Goal: Information Seeking & Learning: Check status

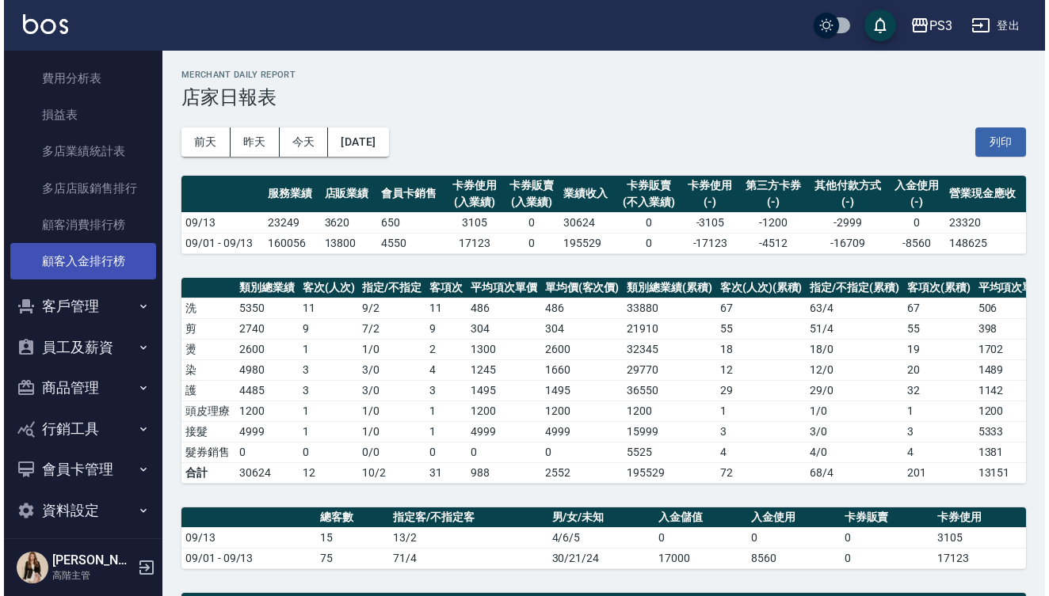
scroll to position [1480, 0]
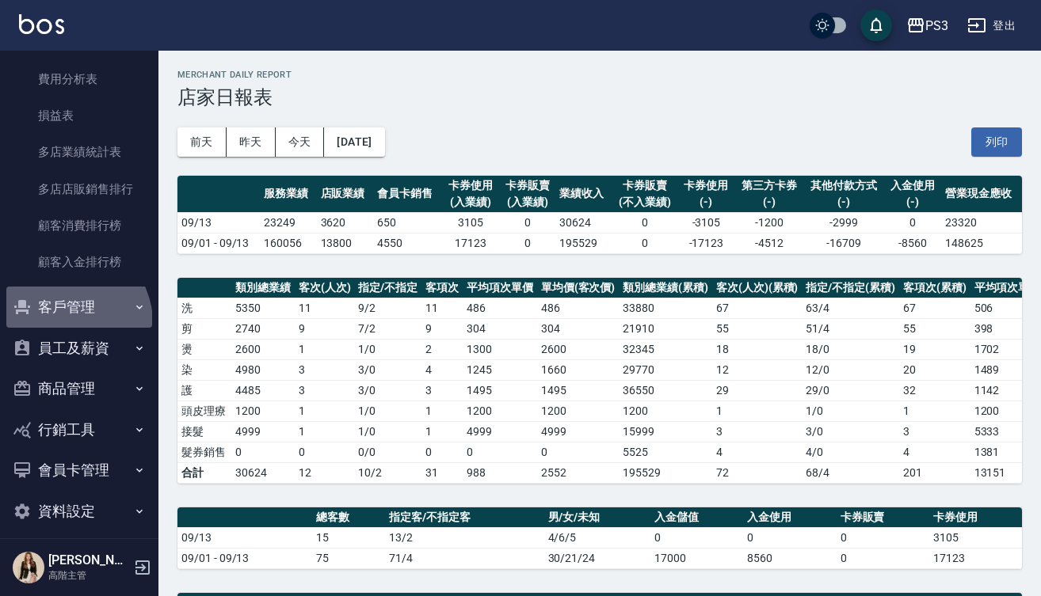
click at [64, 314] on button "客戶管理" at bounding box center [79, 307] width 146 height 41
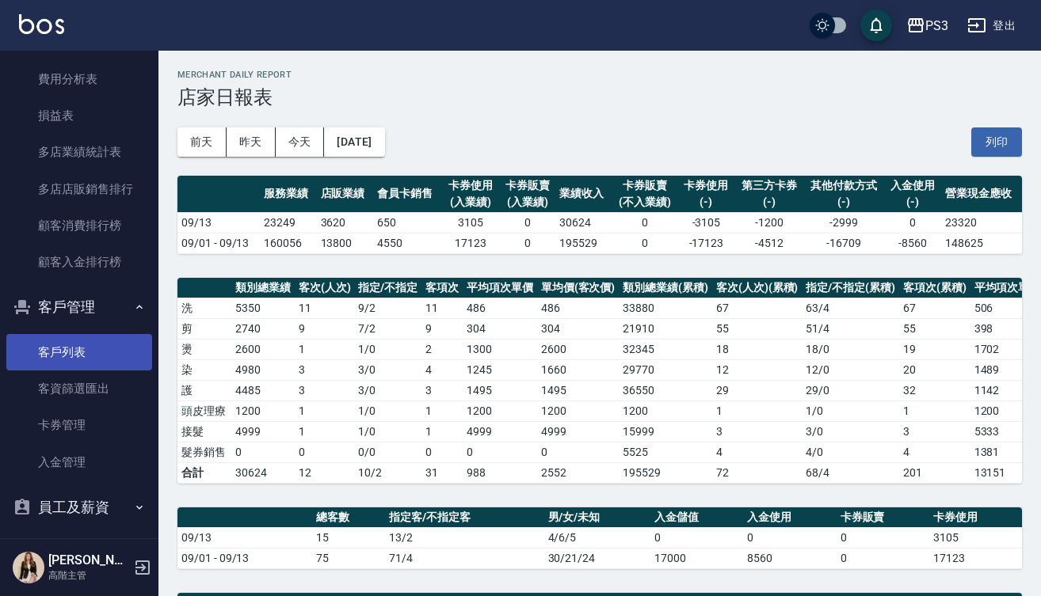
click at [64, 353] on link "客戶列表" at bounding box center [79, 352] width 146 height 36
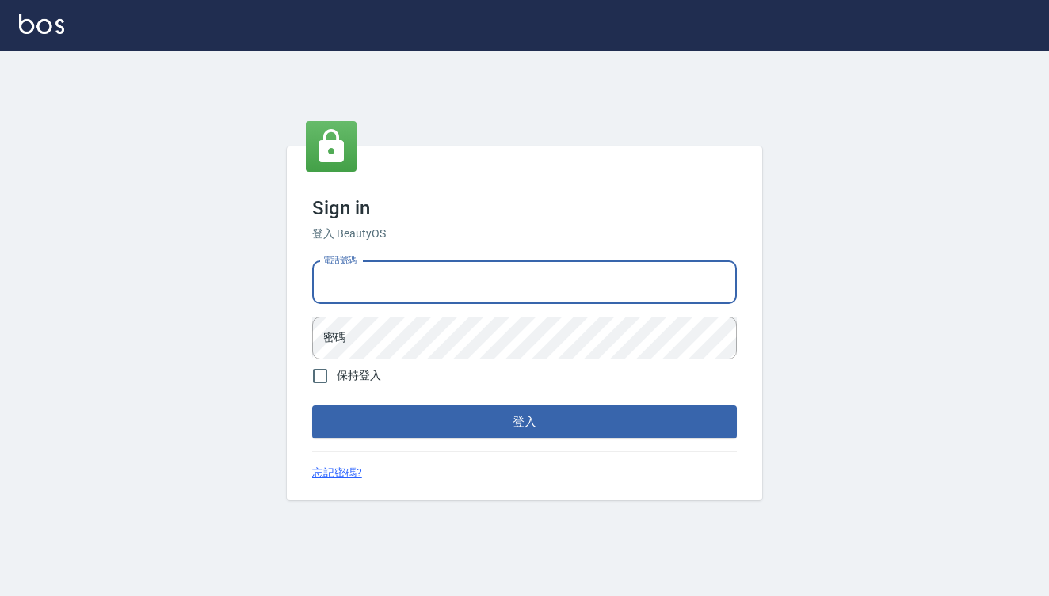
type input "0909291021"
click at [524, 422] on button "登入" at bounding box center [524, 422] width 425 height 33
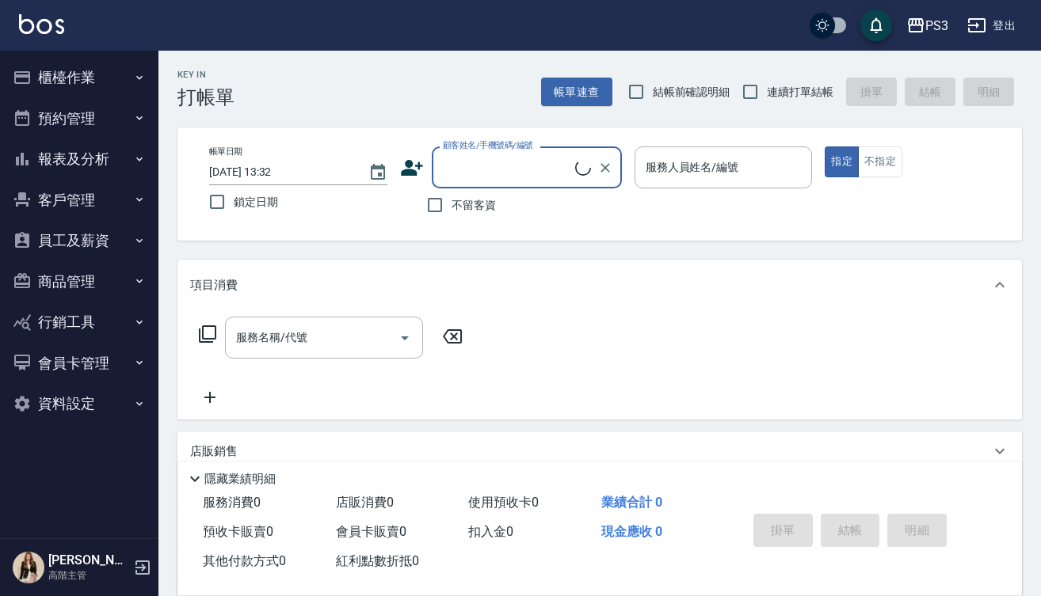
click at [61, 196] on button "客戶管理" at bounding box center [79, 200] width 146 height 41
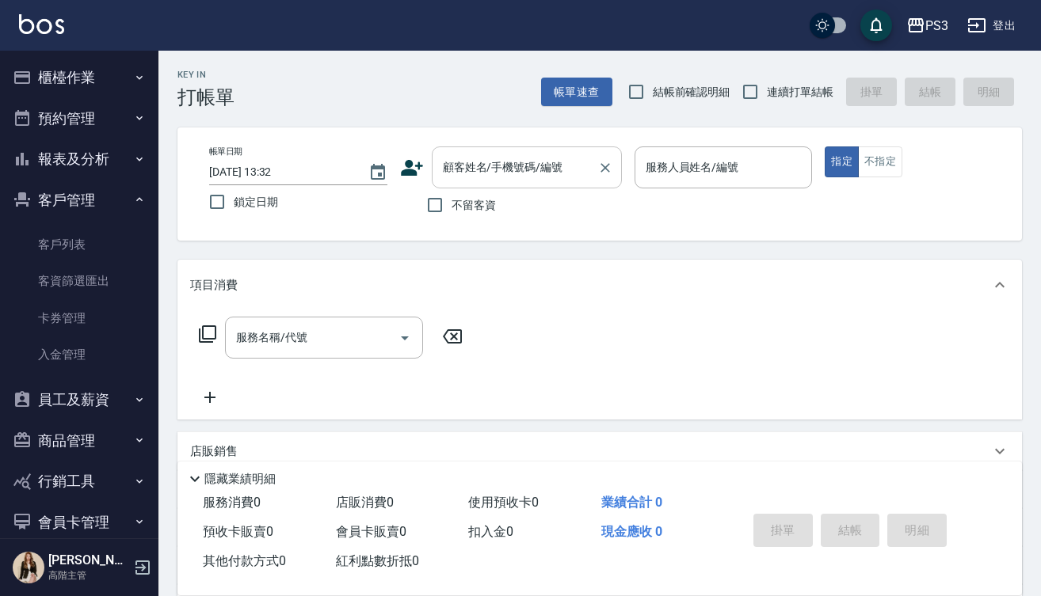
click at [510, 169] on input "顧客姓名/手機號碼/編號" at bounding box center [515, 168] width 152 height 28
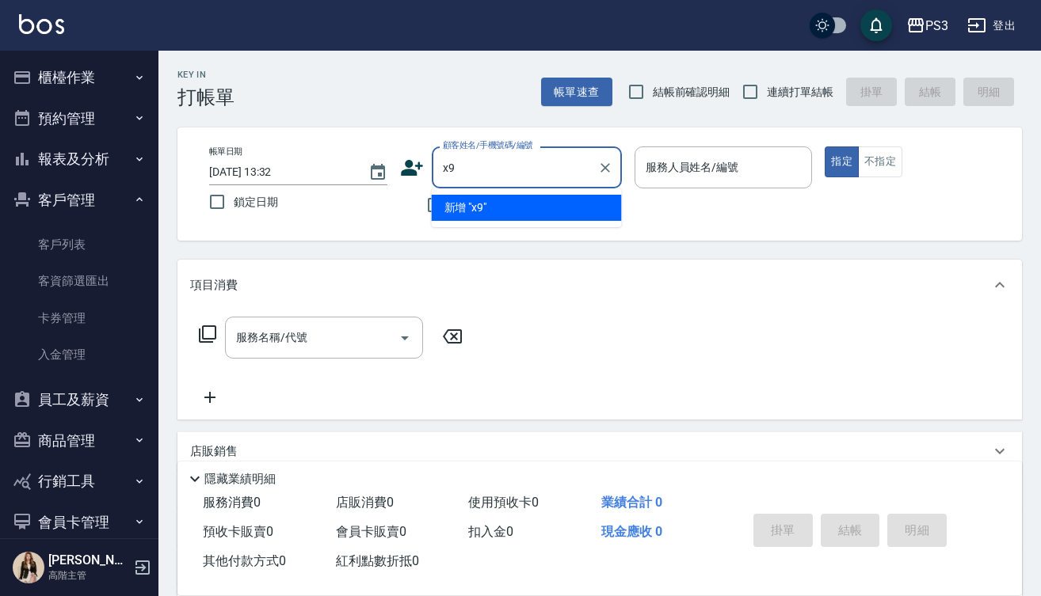
type input "x"
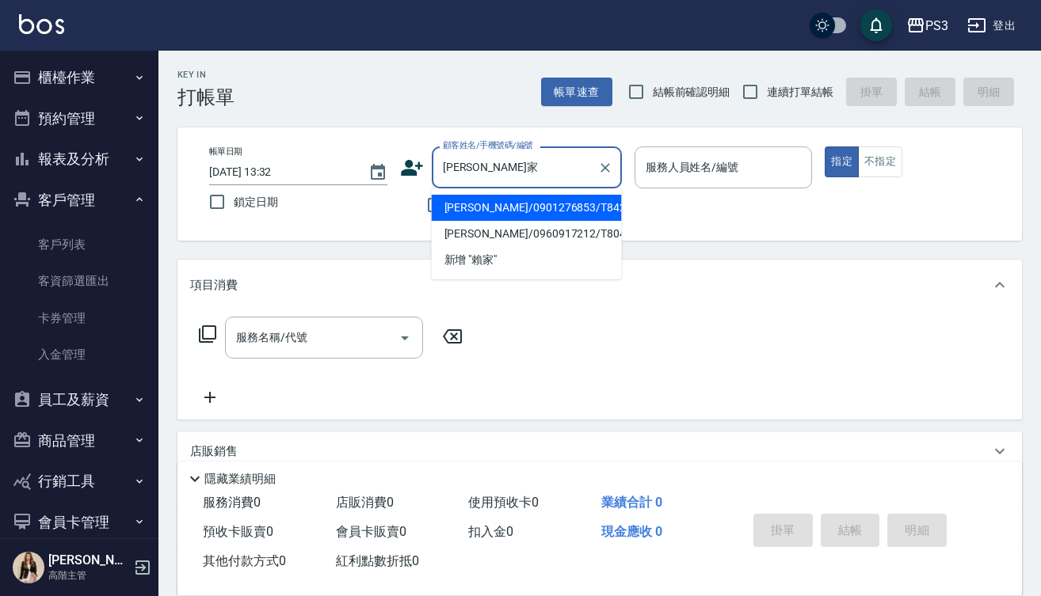
click at [592, 215] on li "賴家翊/0901276853/T84266" at bounding box center [527, 208] width 190 height 26
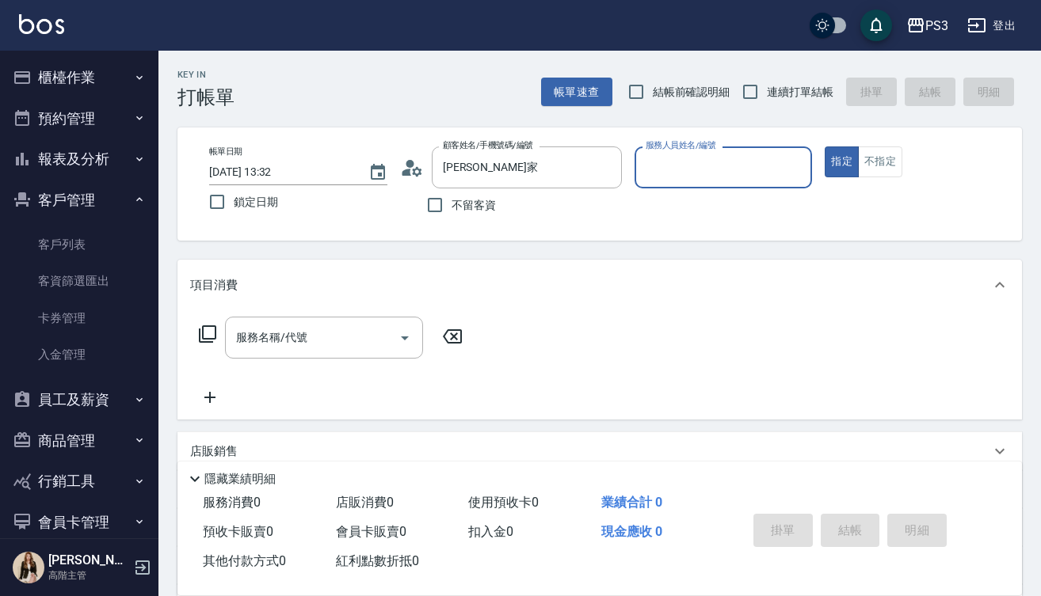
type input "賴家翊/0901276853/T84266"
click at [416, 162] on icon at bounding box center [412, 168] width 24 height 24
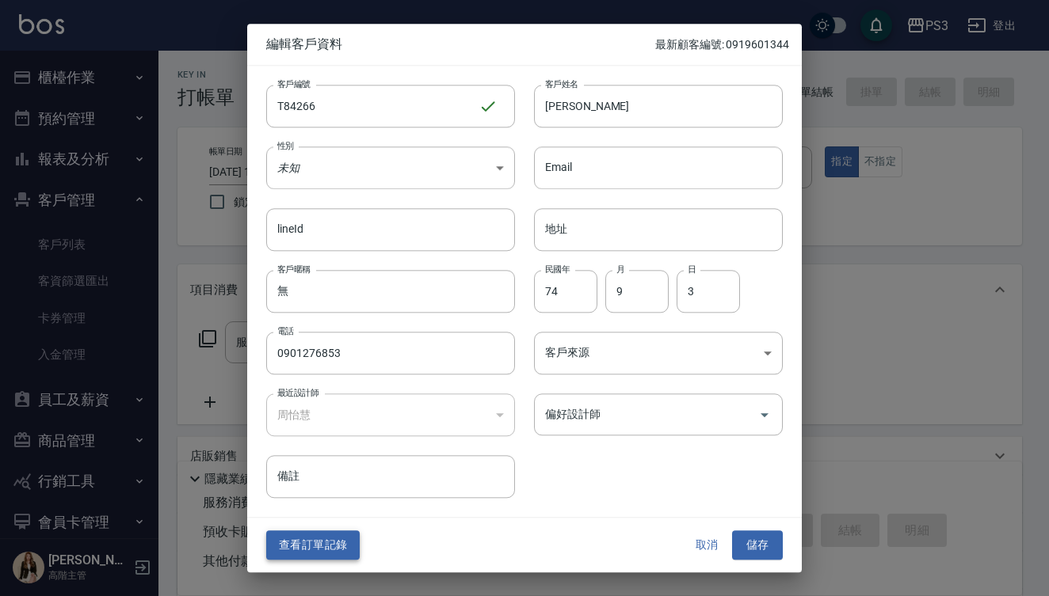
click at [322, 556] on button "查看訂單記錄" at bounding box center [312, 545] width 93 height 29
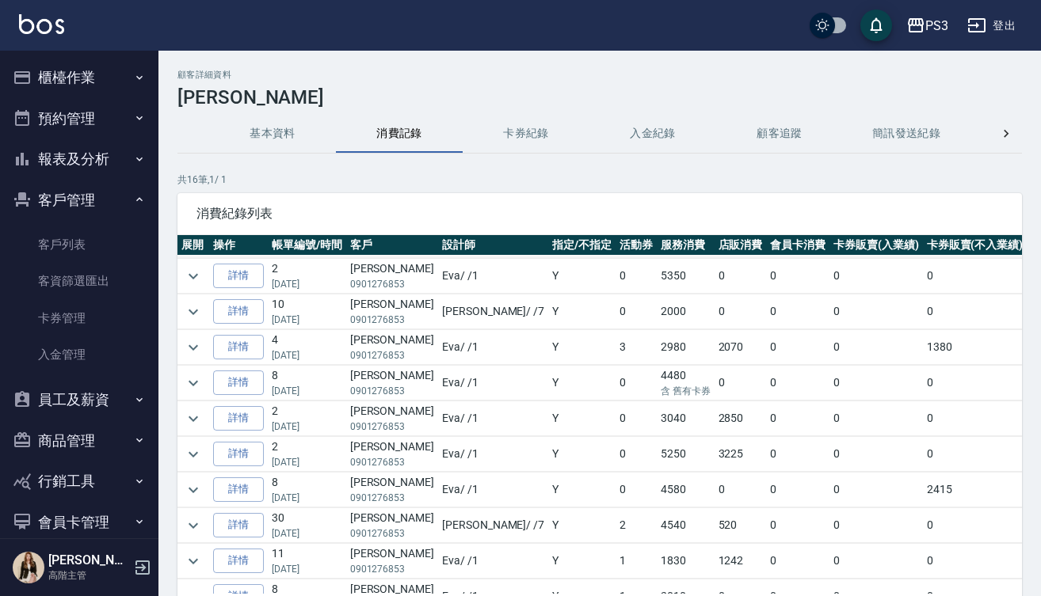
scroll to position [68, 2]
click at [190, 348] on icon "expand row" at bounding box center [191, 348] width 10 height 6
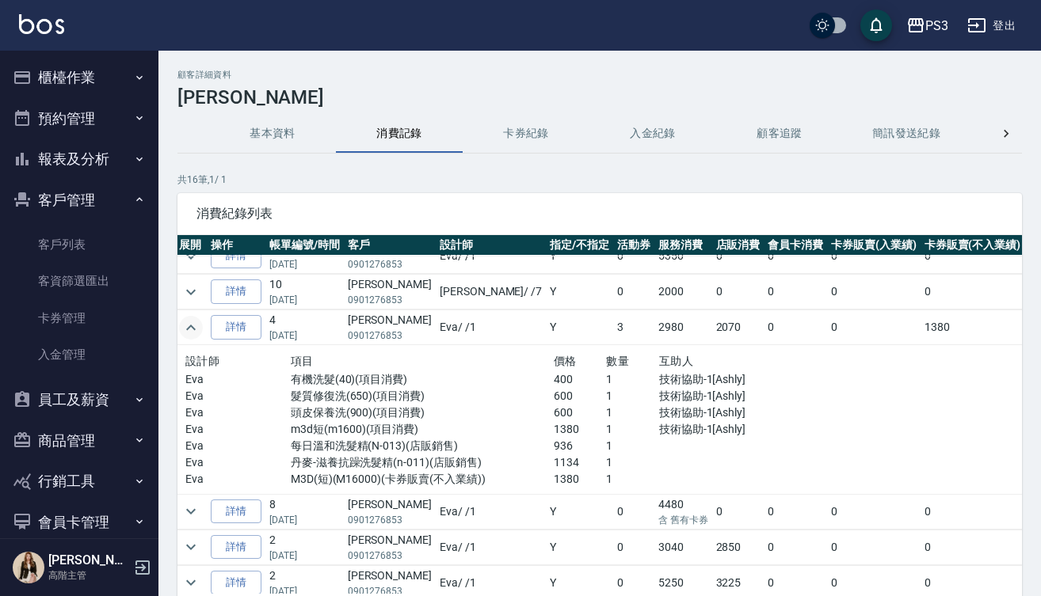
scroll to position [92, 2]
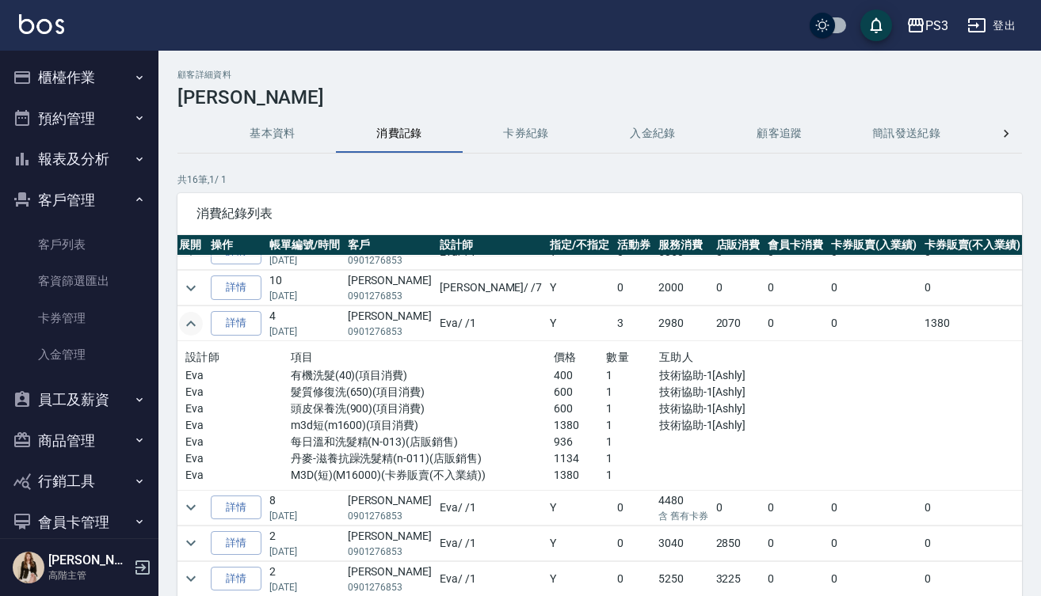
click at [407, 431] on p "m3d短(m1600)(項目消費)" at bounding box center [422, 425] width 263 height 17
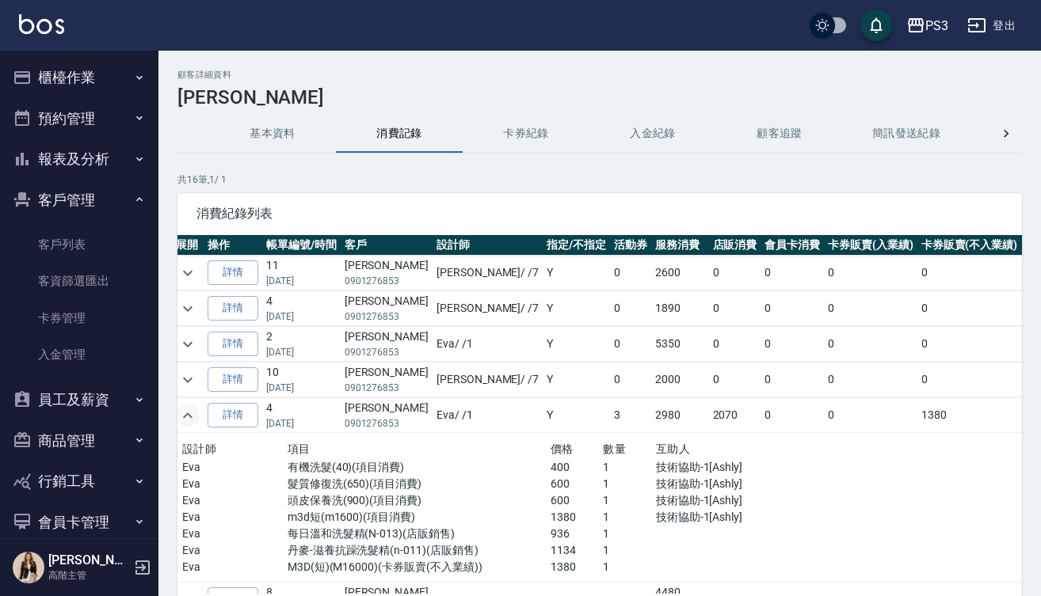
scroll to position [0, 6]
click at [184, 379] on icon "expand row" at bounding box center [187, 380] width 19 height 19
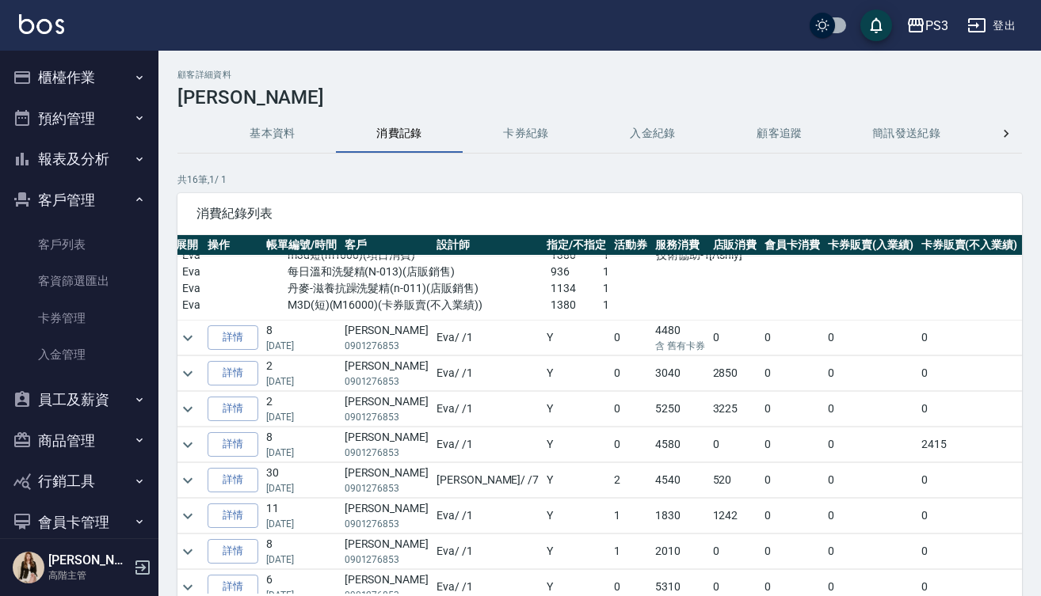
scroll to position [352, 6]
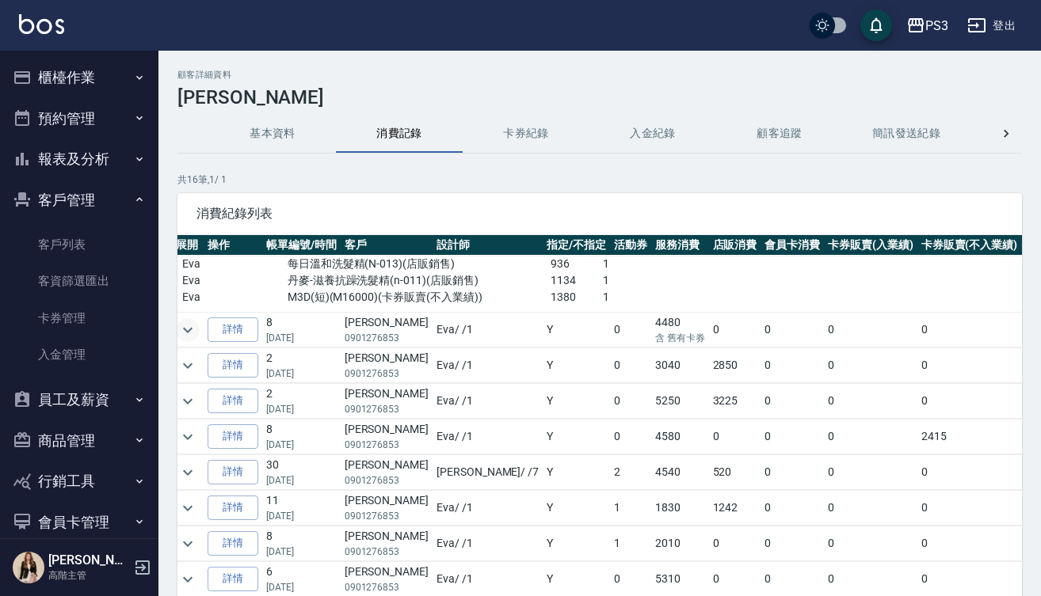
click at [184, 325] on icon "expand row" at bounding box center [187, 330] width 19 height 19
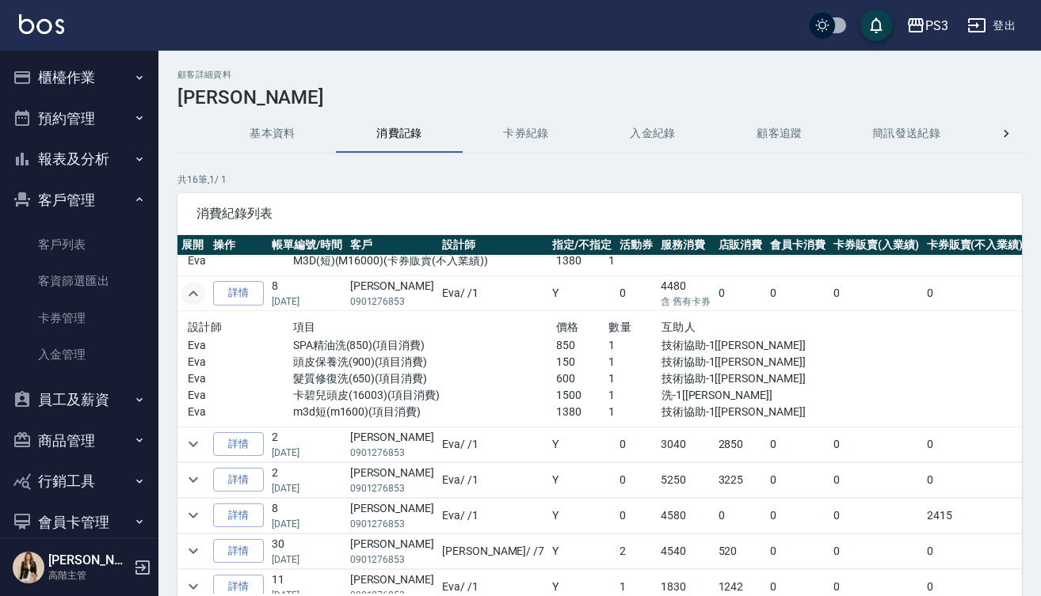
scroll to position [388, 0]
